Goal: Task Accomplishment & Management: Use online tool/utility

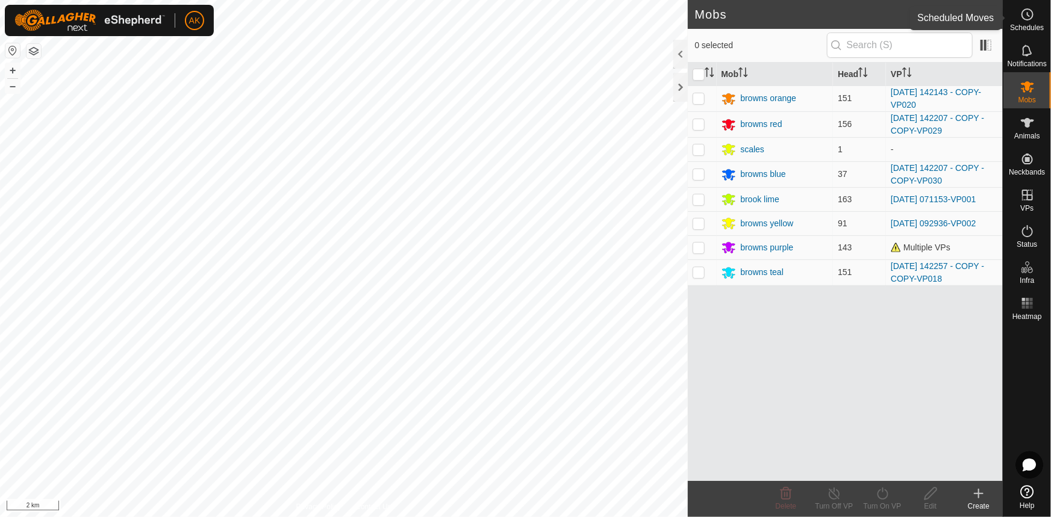
click at [1028, 20] on circle at bounding box center [1027, 14] width 11 height 11
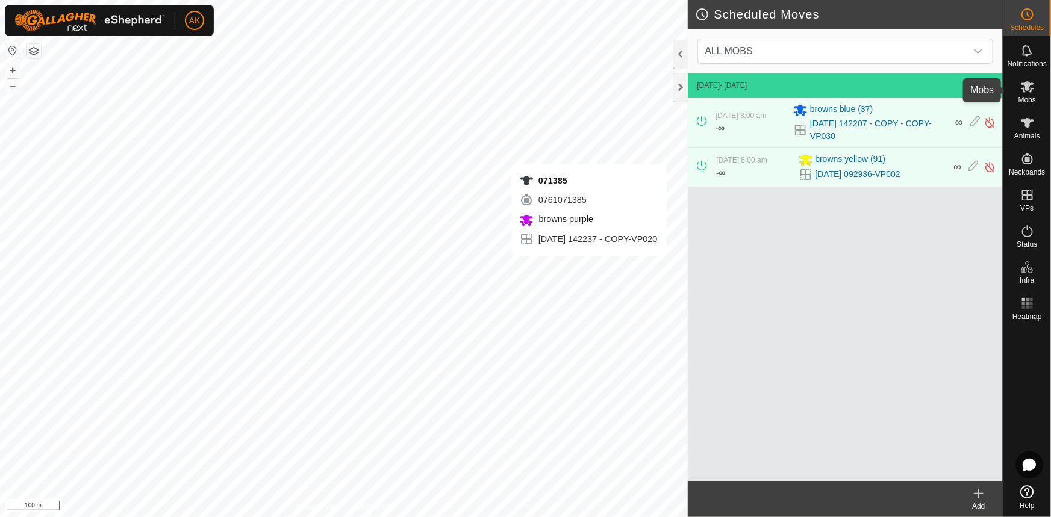
click at [1021, 95] on es-mob-svg-icon at bounding box center [1027, 86] width 22 height 19
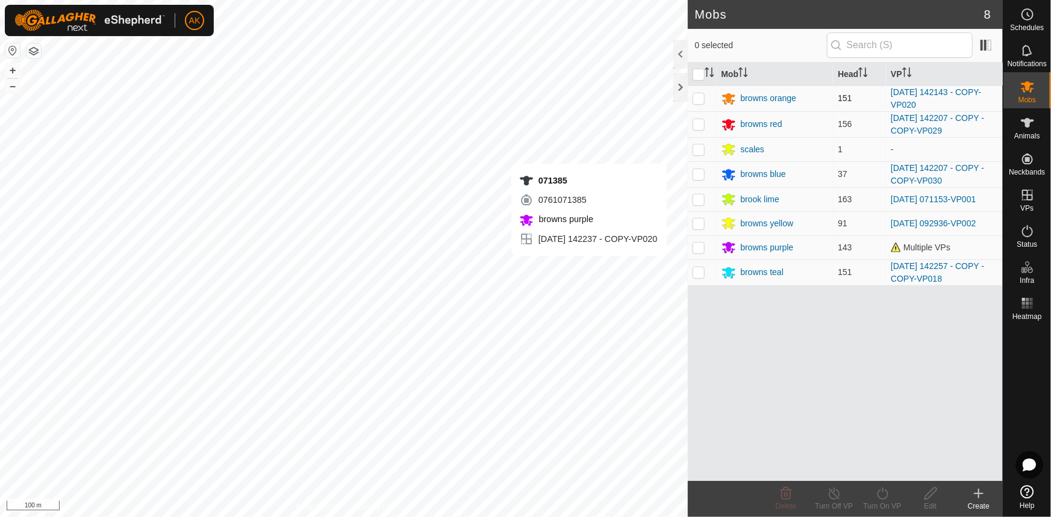
click at [703, 97] on p-checkbox at bounding box center [698, 98] width 12 height 10
checkbox input "true"
click at [884, 493] on icon at bounding box center [882, 493] width 15 height 14
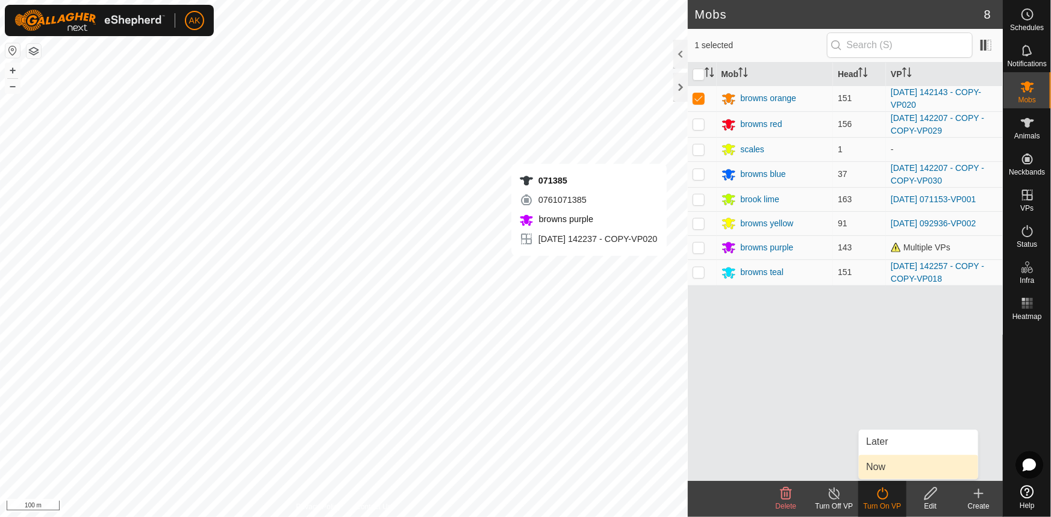
click at [873, 463] on link "Now" at bounding box center [918, 467] width 119 height 24
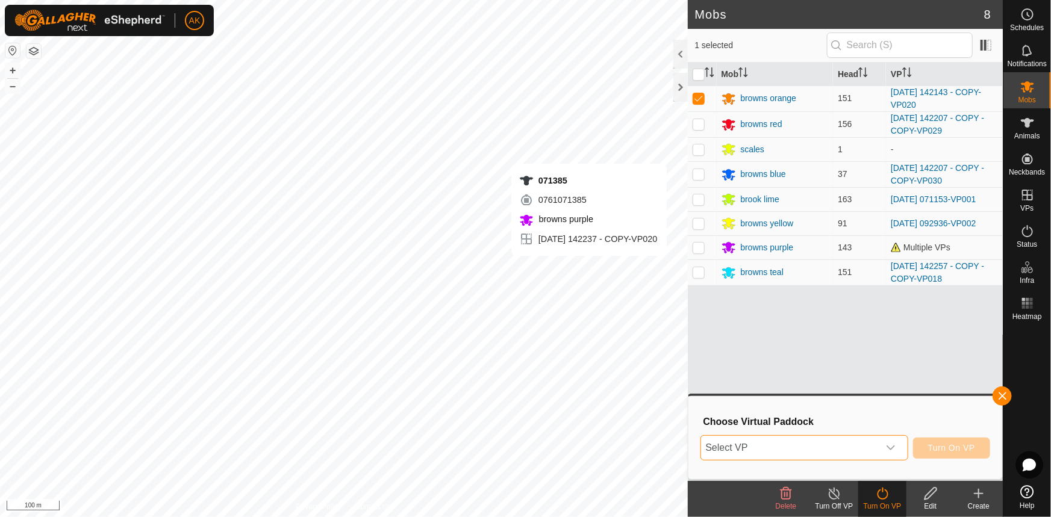
click at [778, 451] on span "Select VP" at bounding box center [790, 448] width 178 height 24
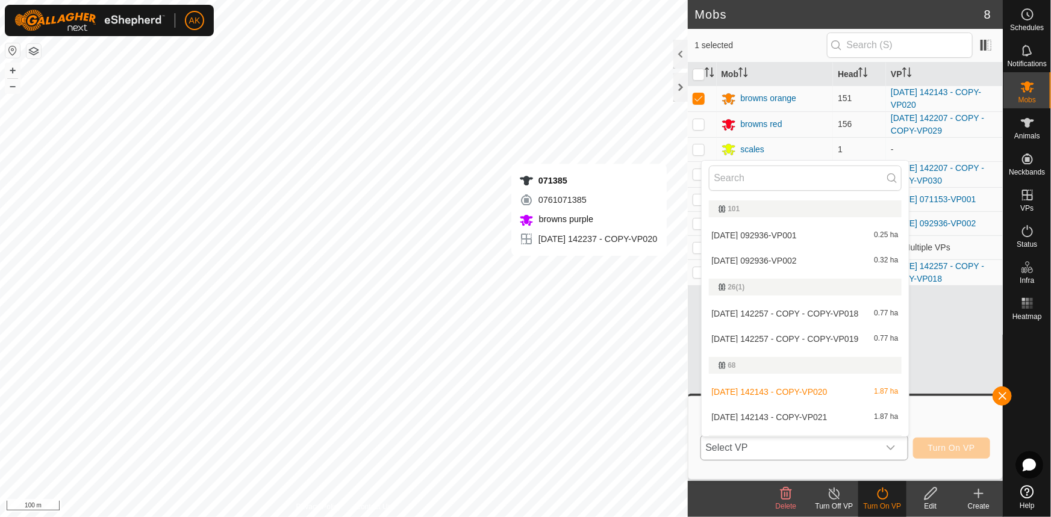
click at [765, 415] on li "[DATE] 142143 - COPY-VP021 1.87 ha" at bounding box center [804, 417] width 207 height 24
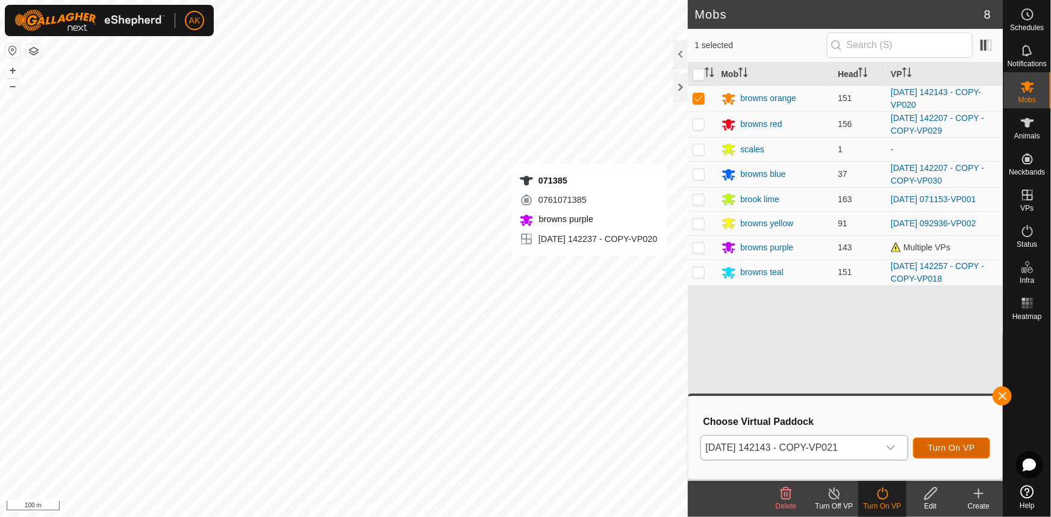
click at [937, 449] on span "Turn On VP" at bounding box center [951, 448] width 47 height 10
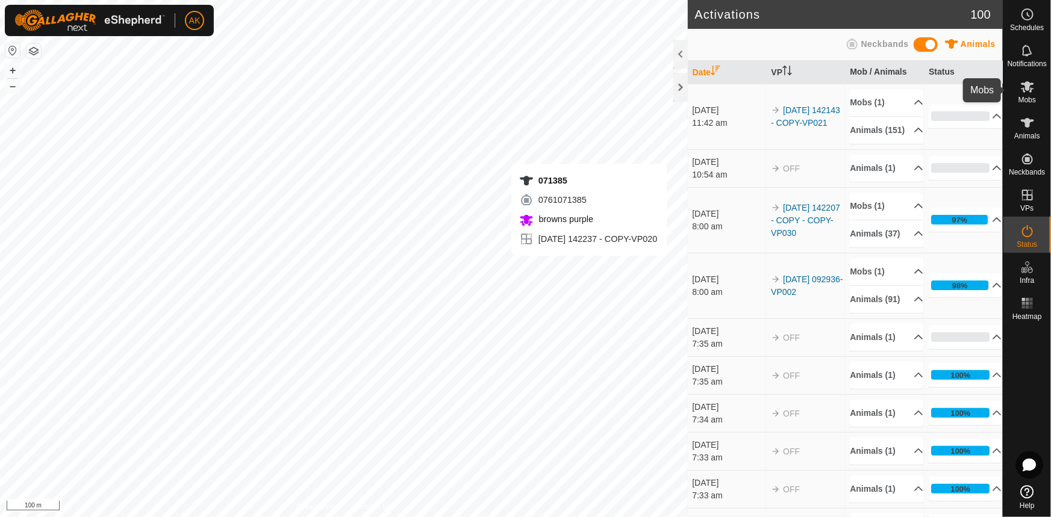
click at [1027, 93] on icon at bounding box center [1027, 86] width 14 height 14
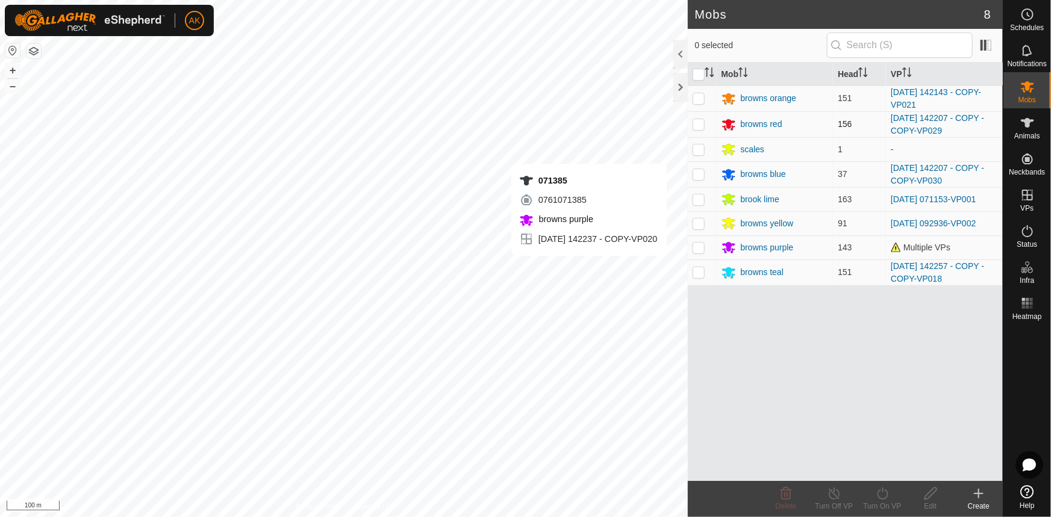
click at [699, 125] on p-checkbox at bounding box center [698, 124] width 12 height 10
checkbox input "true"
click at [435, 303] on div "661582 4264661582 browns orange [DATE] 142143 - COPY-VP020 + – ⇧ i 200 m" at bounding box center [344, 258] width 688 height 517
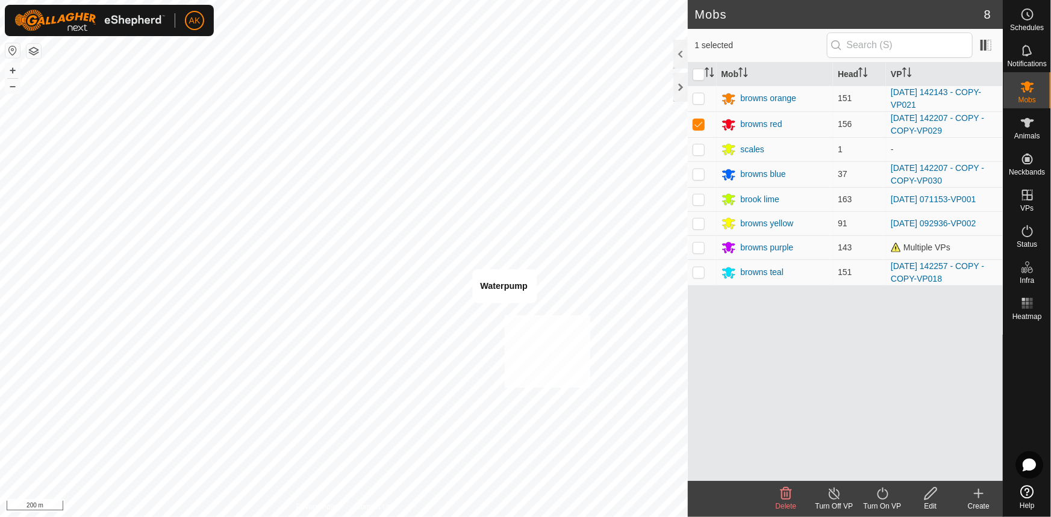
click at [476, 295] on div "Waterpump + – ⇧ i 200 m" at bounding box center [344, 258] width 688 height 517
click at [386, 149] on div "WP 95 Type: trough Capacity: 100L Water Level: 100% Drinkable: Yes + – ⇧ i 200 m" at bounding box center [344, 258] width 688 height 517
click at [882, 492] on icon at bounding box center [882, 494] width 11 height 12
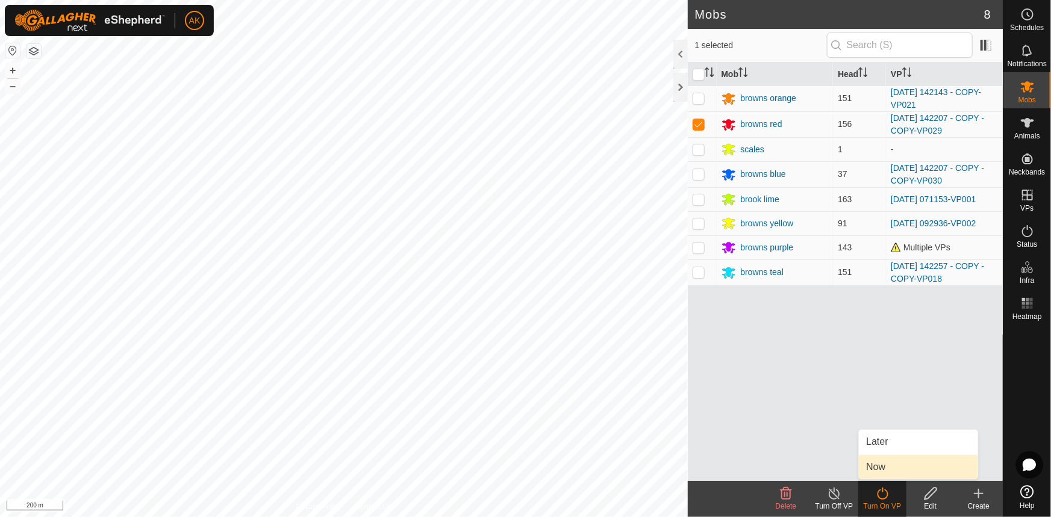
click at [879, 466] on link "Now" at bounding box center [918, 467] width 119 height 24
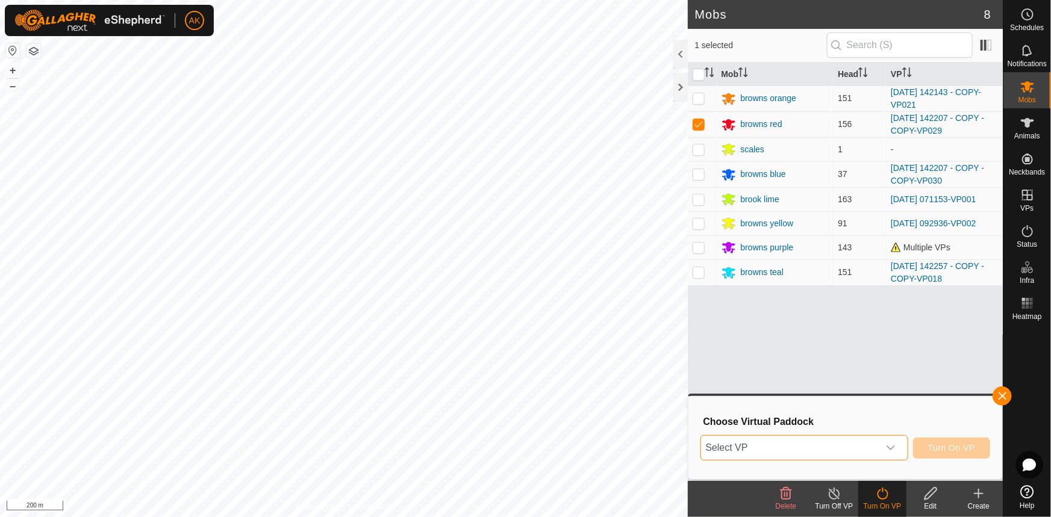
click at [753, 444] on span "Select VP" at bounding box center [790, 448] width 178 height 24
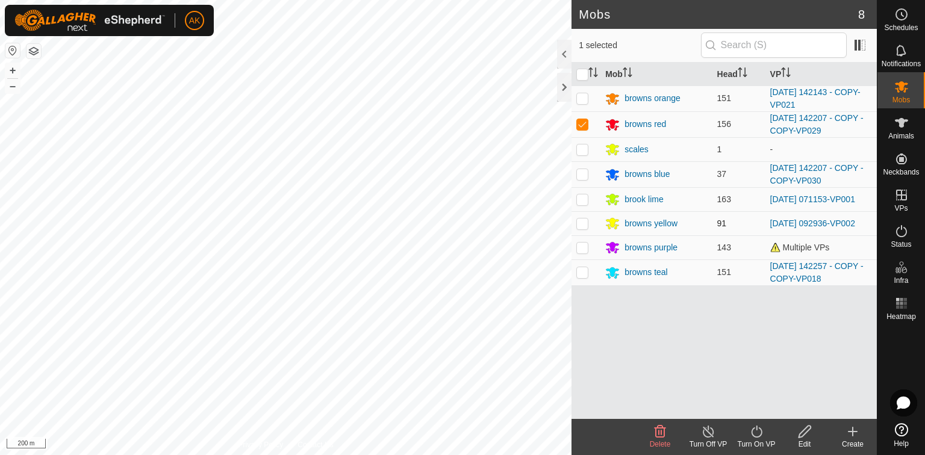
click at [381, 184] on div "16861 2788116861 browns yellow [DATE] 092936-VP002 + – ⇧ i 200 m" at bounding box center [285, 227] width 571 height 455
click at [486, 185] on div "WP 91 Type: trough Capacity: 100L Water Level: 100% Drinkable: Yes + – ⇧ i 200 m" at bounding box center [285, 227] width 571 height 455
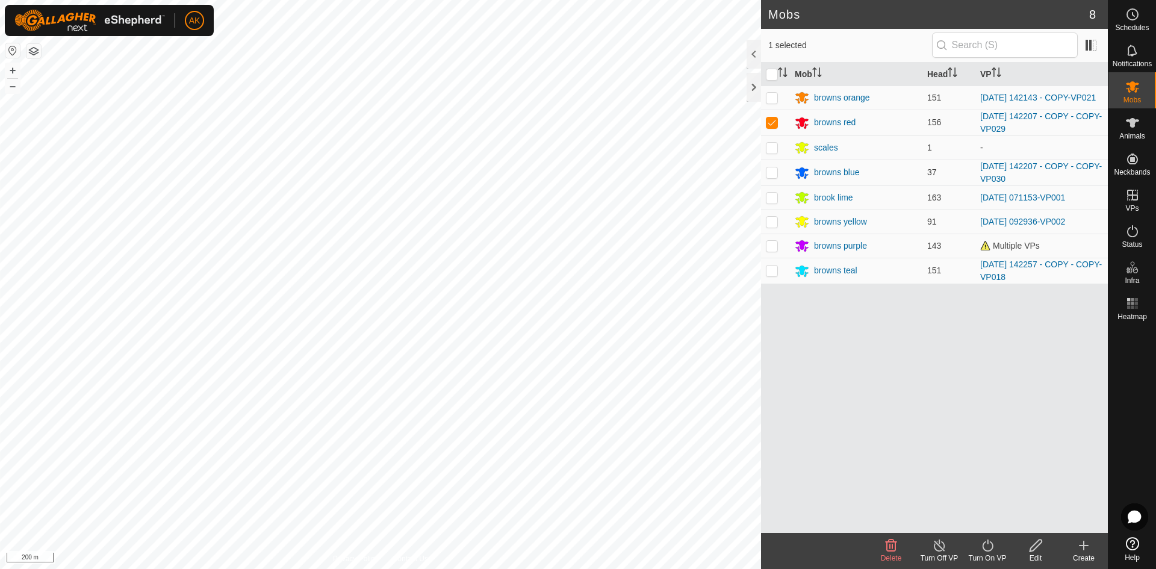
click at [990, 517] on icon at bounding box center [987, 545] width 15 height 14
click at [993, 517] on link "Now" at bounding box center [1023, 519] width 119 height 24
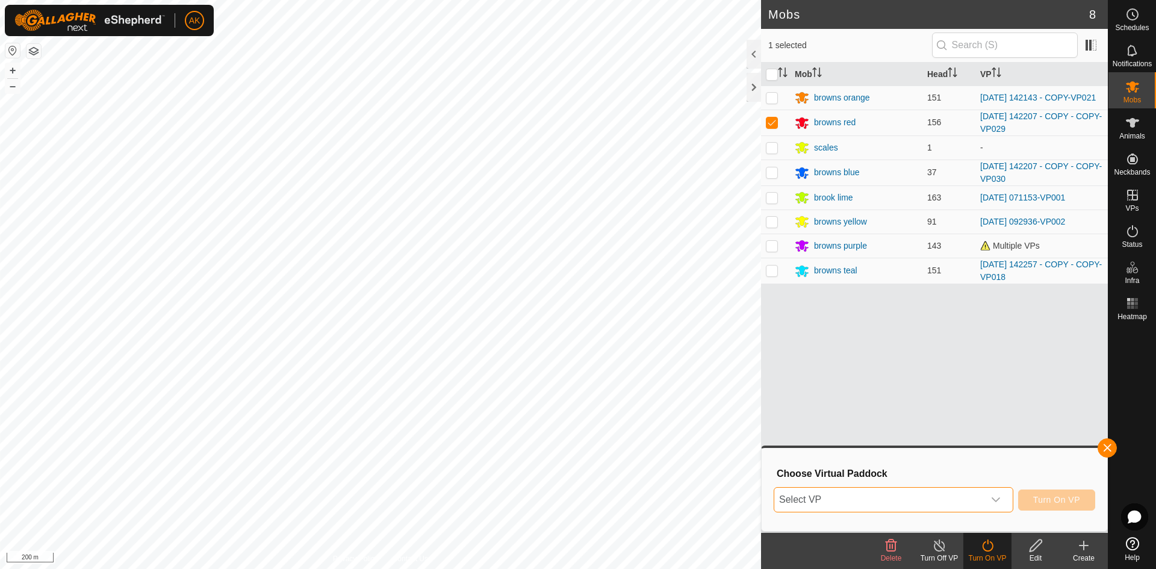
click at [916, 498] on span "Select VP" at bounding box center [879, 500] width 210 height 24
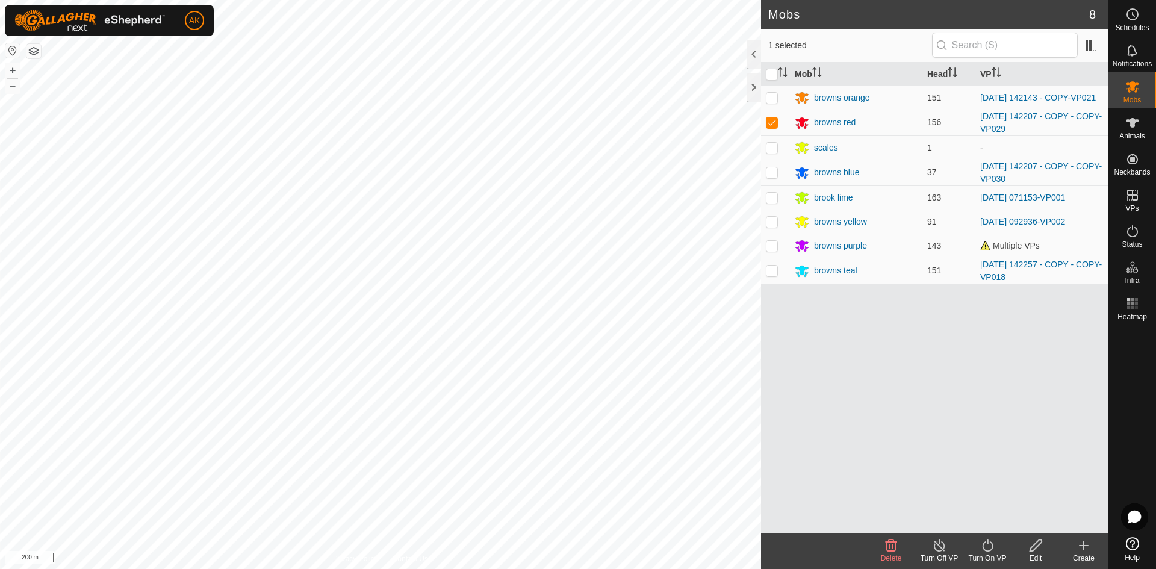
click at [911, 502] on div "Mob Head VP browns orange 151 [DATE] 142143 - COPY-VP021 browns red 156 [DATE] …" at bounding box center [934, 298] width 347 height 470
click at [986, 517] on div "Turn On VP" at bounding box center [987, 551] width 48 height 36
click at [986, 517] on link "Now" at bounding box center [1023, 519] width 119 height 24
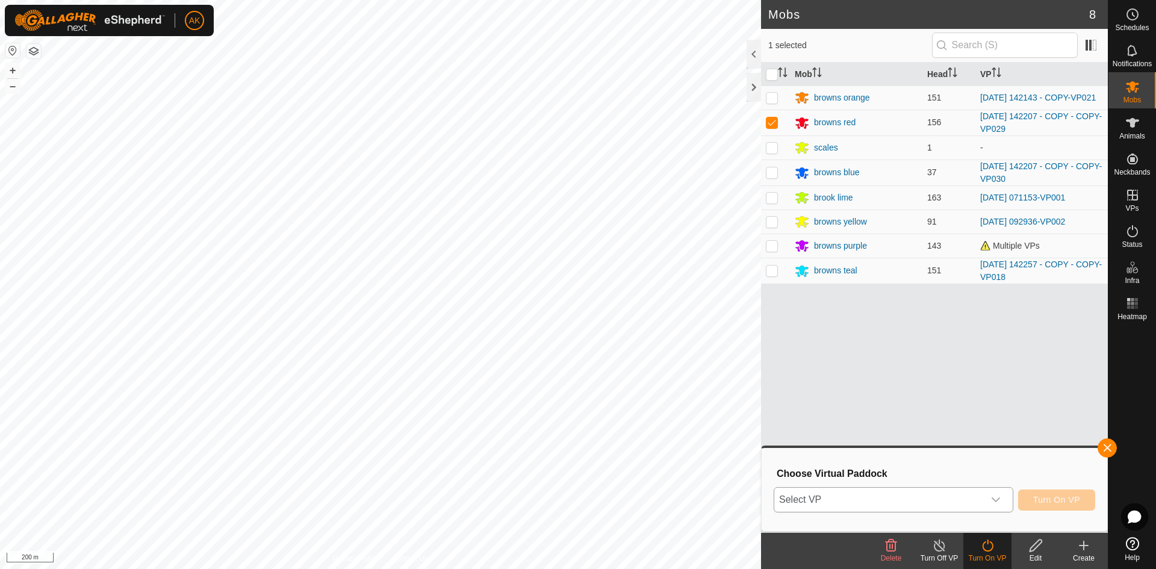
click at [997, 499] on icon "dropdown trigger" at bounding box center [996, 500] width 10 height 10
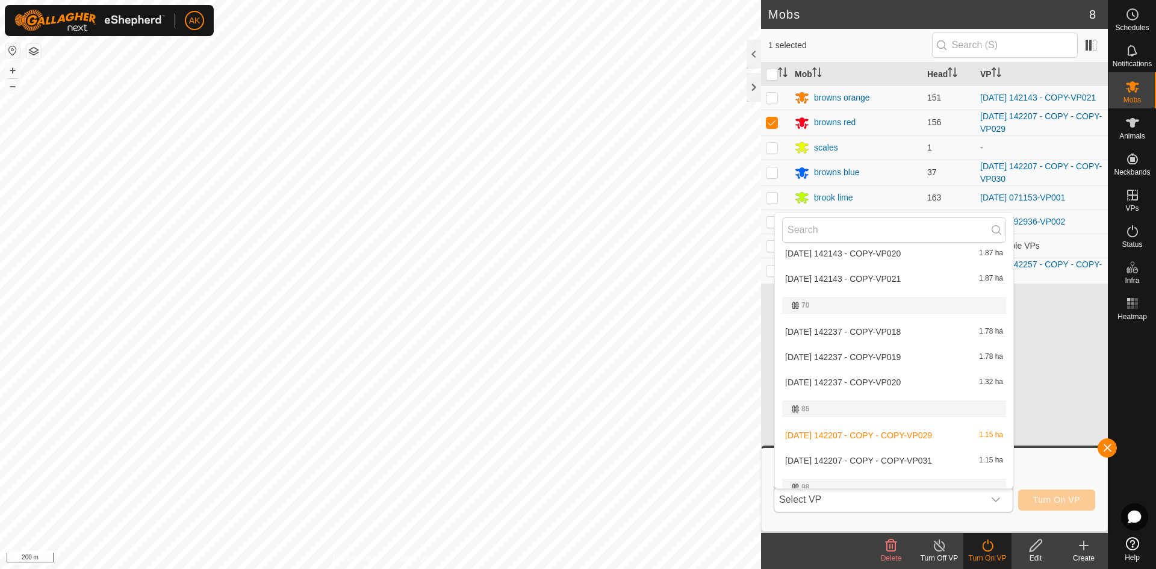
scroll to position [243, 0]
click at [887, 409] on li "[DATE] 142207 - COPY - COPY-VP031 1.15 ha" at bounding box center [894, 408] width 238 height 24
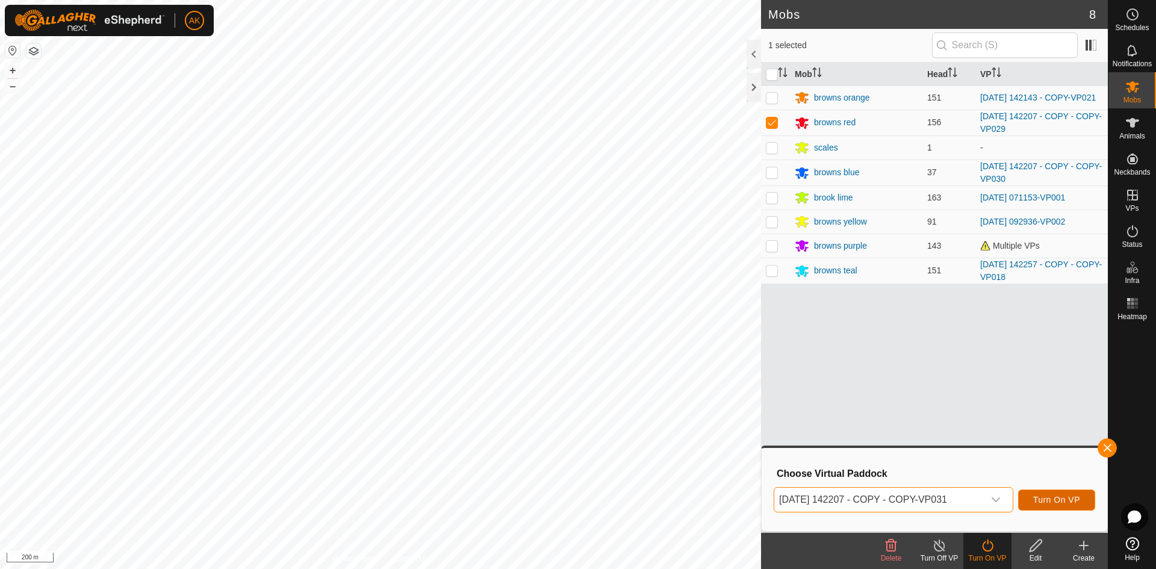
click at [1050, 501] on button "Turn On VP" at bounding box center [1056, 499] width 77 height 21
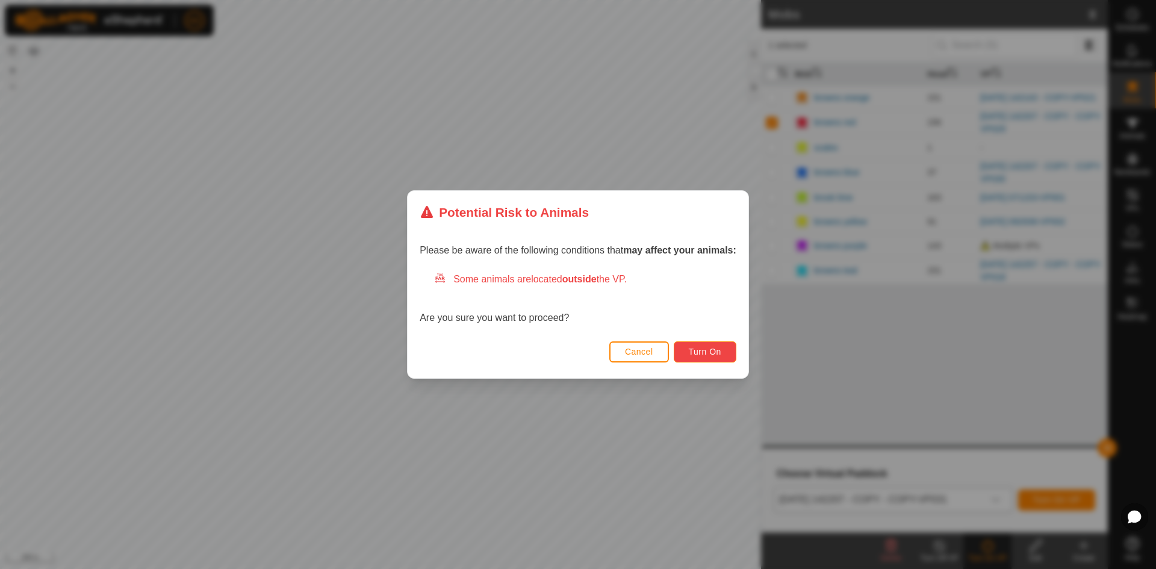
click at [712, 356] on span "Turn On" at bounding box center [705, 352] width 33 height 10
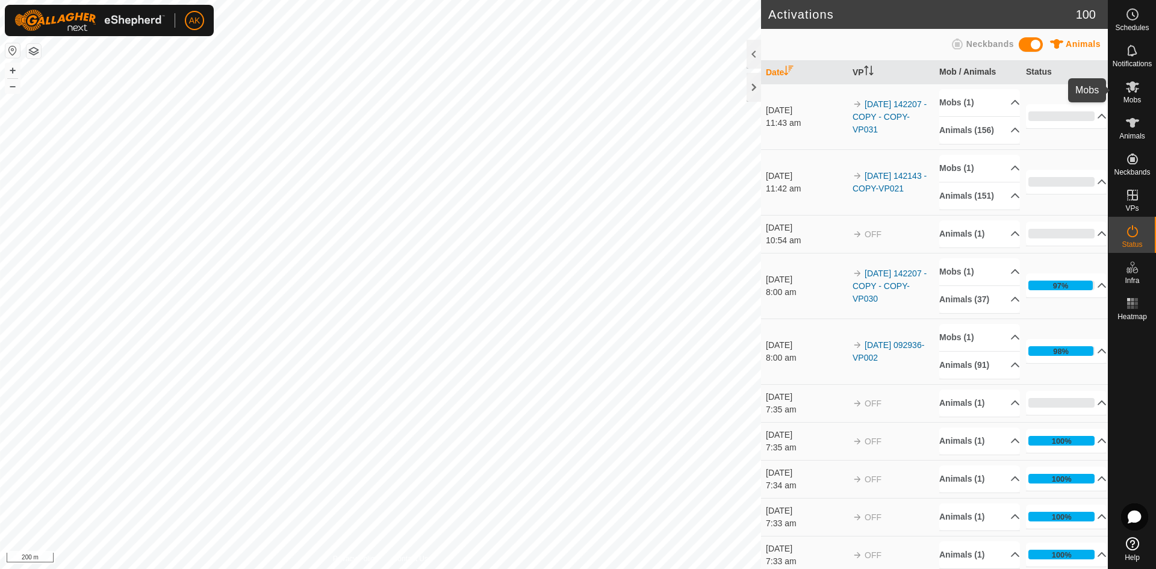
click at [1050, 86] on icon at bounding box center [1132, 86] width 13 height 11
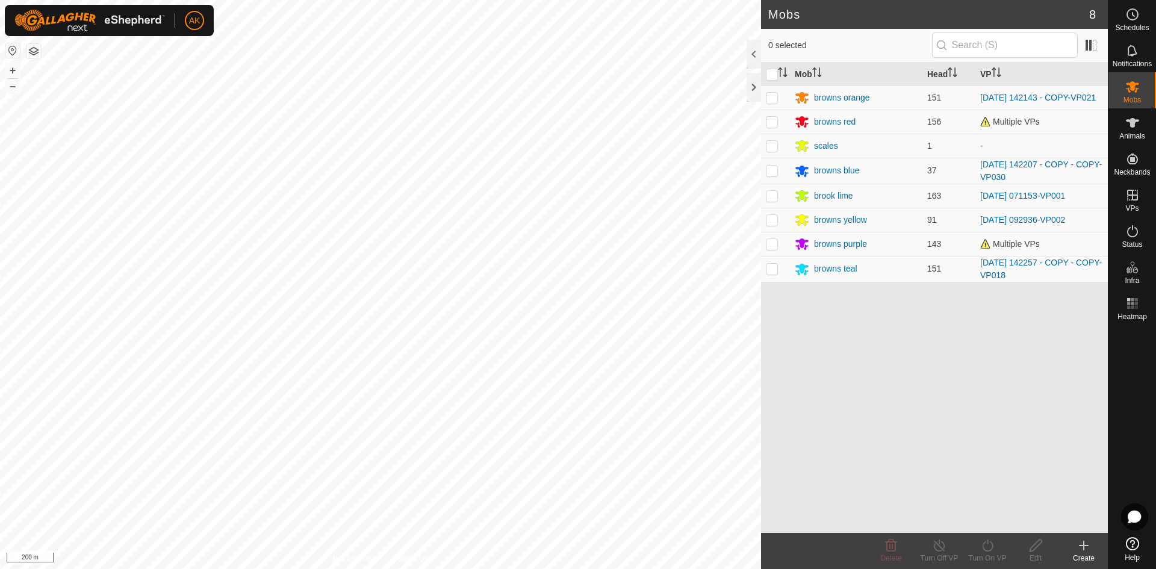
click at [773, 267] on p-checkbox at bounding box center [772, 269] width 12 height 10
checkbox input "true"
click at [989, 517] on icon at bounding box center [987, 545] width 15 height 14
click at [991, 515] on link "Now" at bounding box center [1023, 519] width 119 height 24
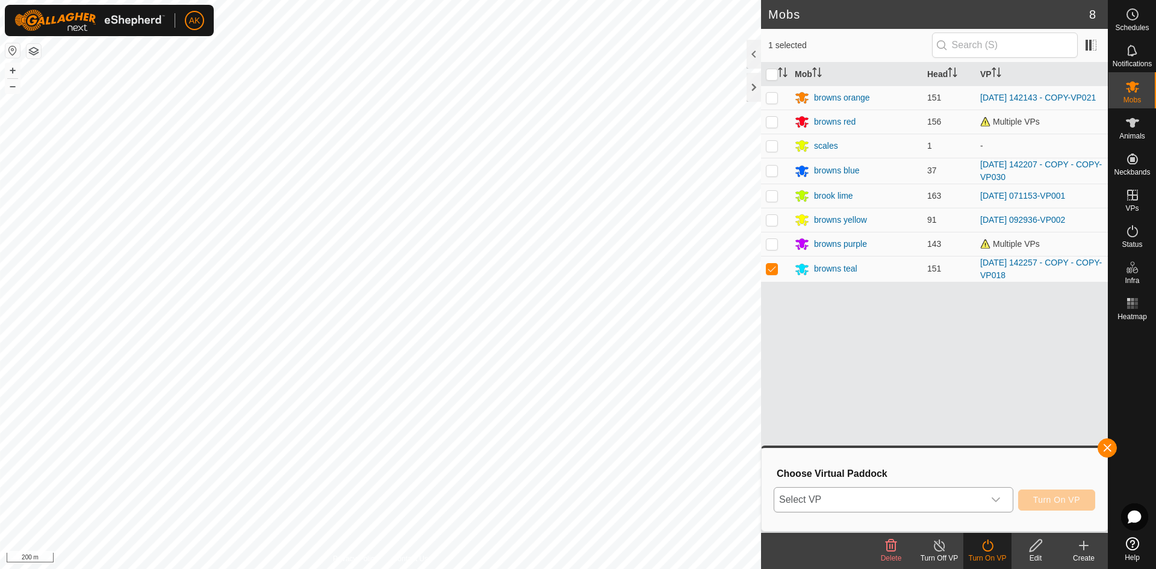
click at [1001, 496] on div "dropdown trigger" at bounding box center [996, 500] width 24 height 24
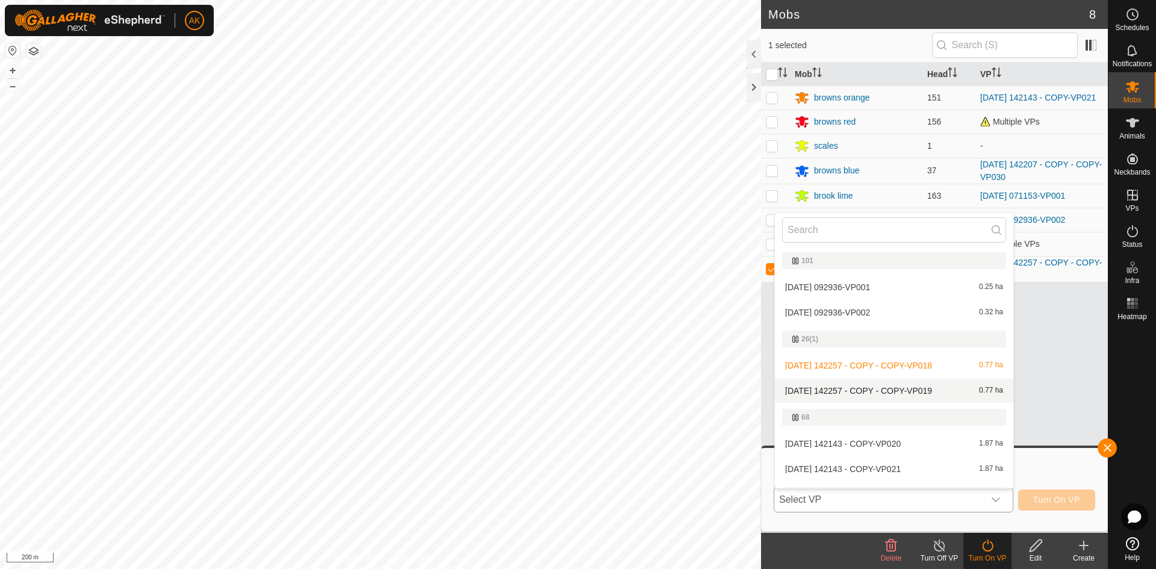
click at [907, 393] on li "[DATE] 142257 - COPY - COPY-VP019 0.77 ha" at bounding box center [894, 391] width 238 height 24
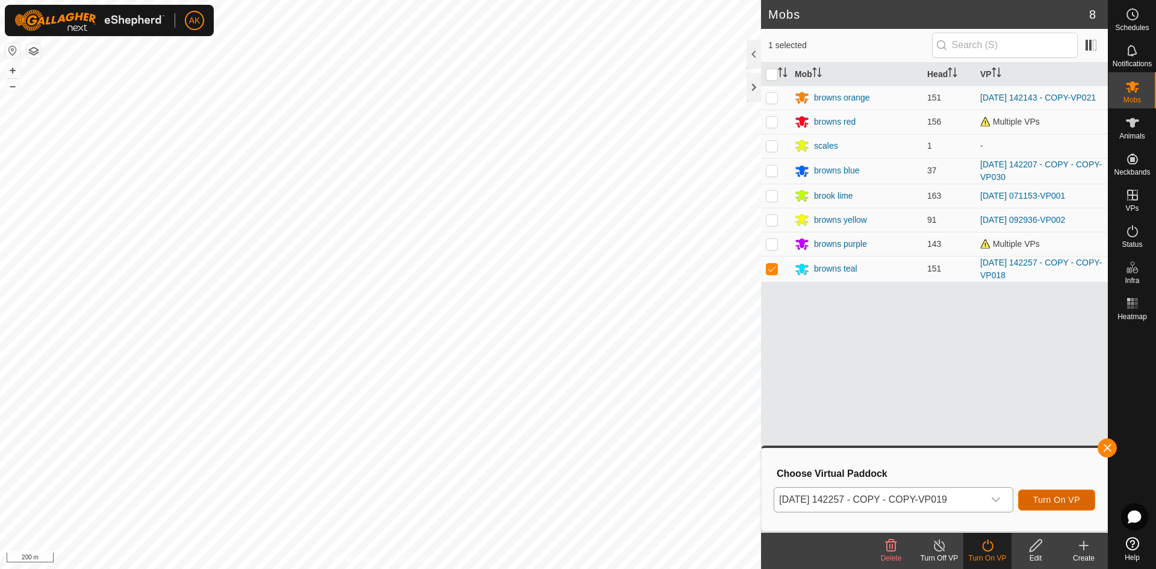
click at [1050, 506] on button "Turn On VP" at bounding box center [1056, 499] width 77 height 21
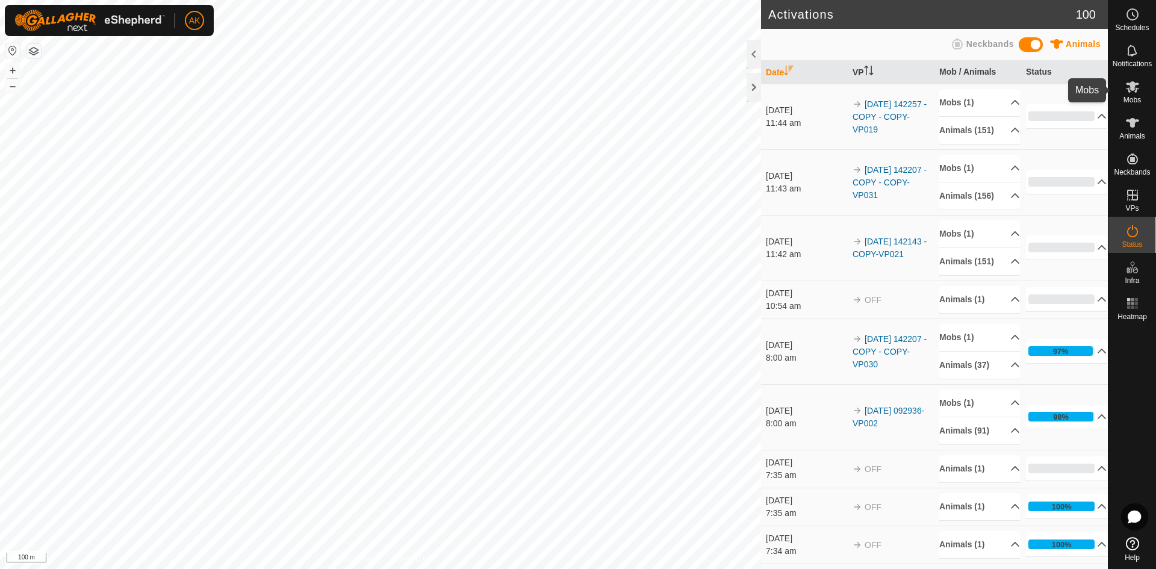
click at [1050, 97] on span "Mobs" at bounding box center [1131, 99] width 17 height 7
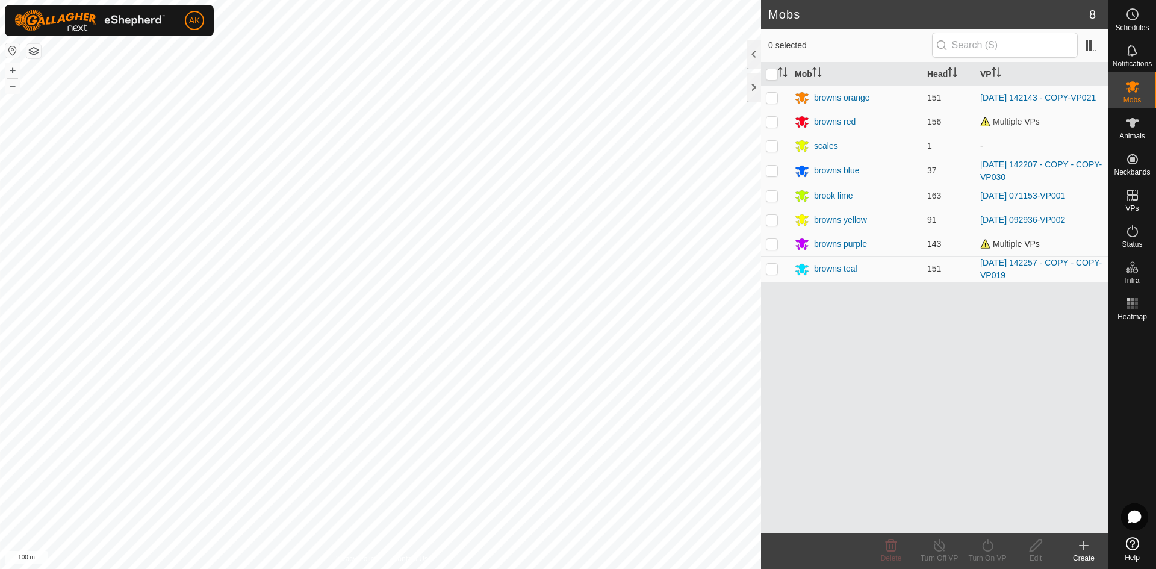
click at [770, 247] on p-checkbox at bounding box center [772, 244] width 12 height 10
checkbox input "true"
click at [940, 517] on icon at bounding box center [939, 545] width 15 height 14
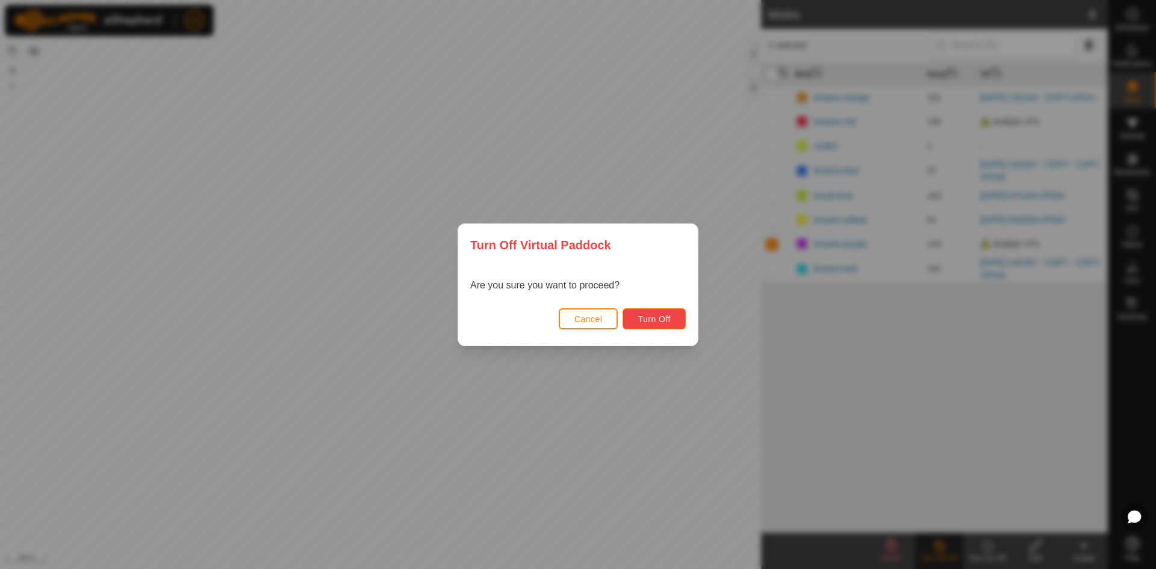
click at [670, 325] on button "Turn Off" at bounding box center [654, 318] width 63 height 21
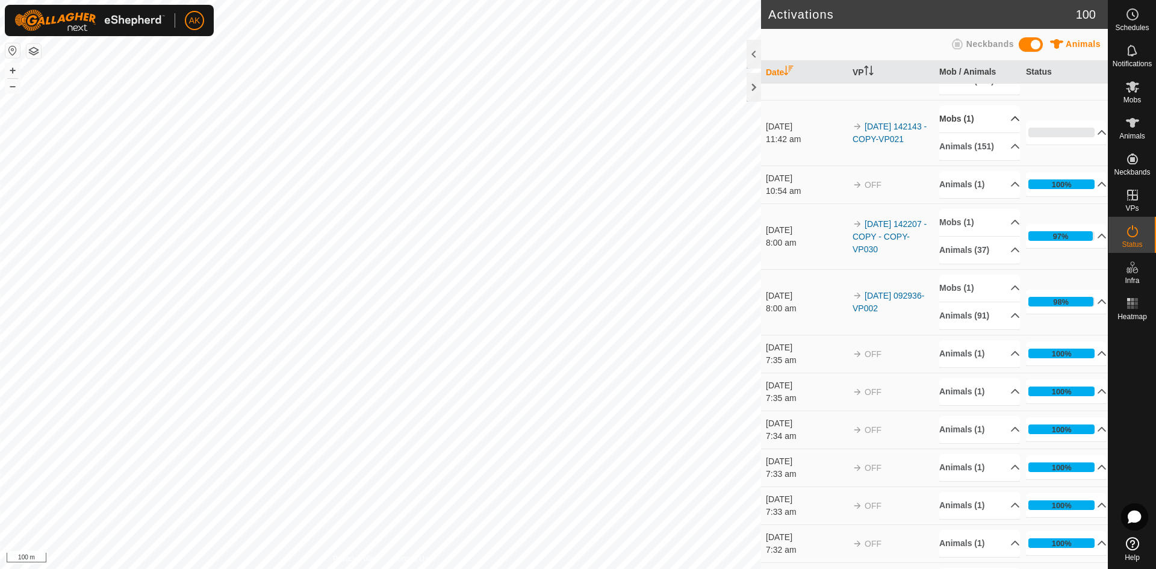
scroll to position [241, 0]
